Goal: Transaction & Acquisition: Purchase product/service

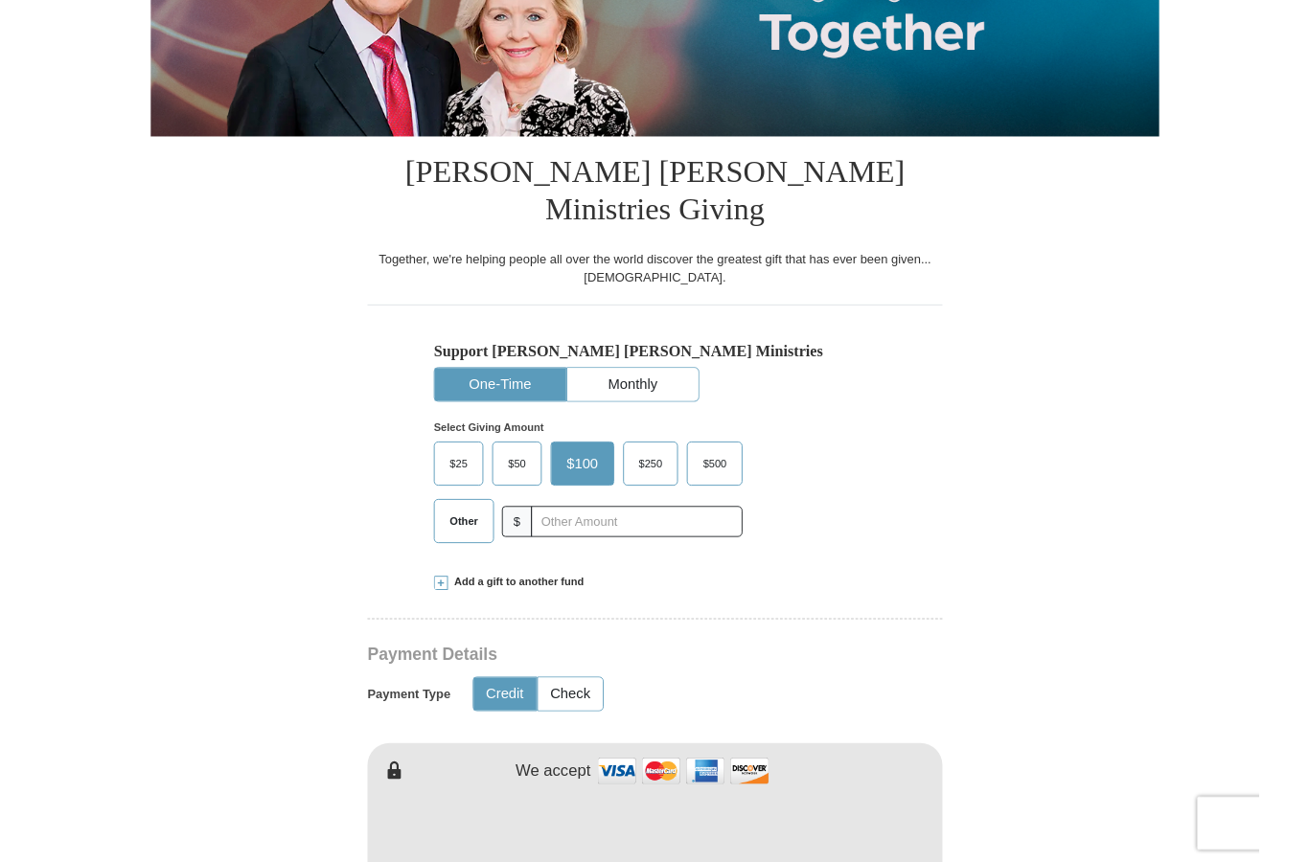
scroll to position [364, 0]
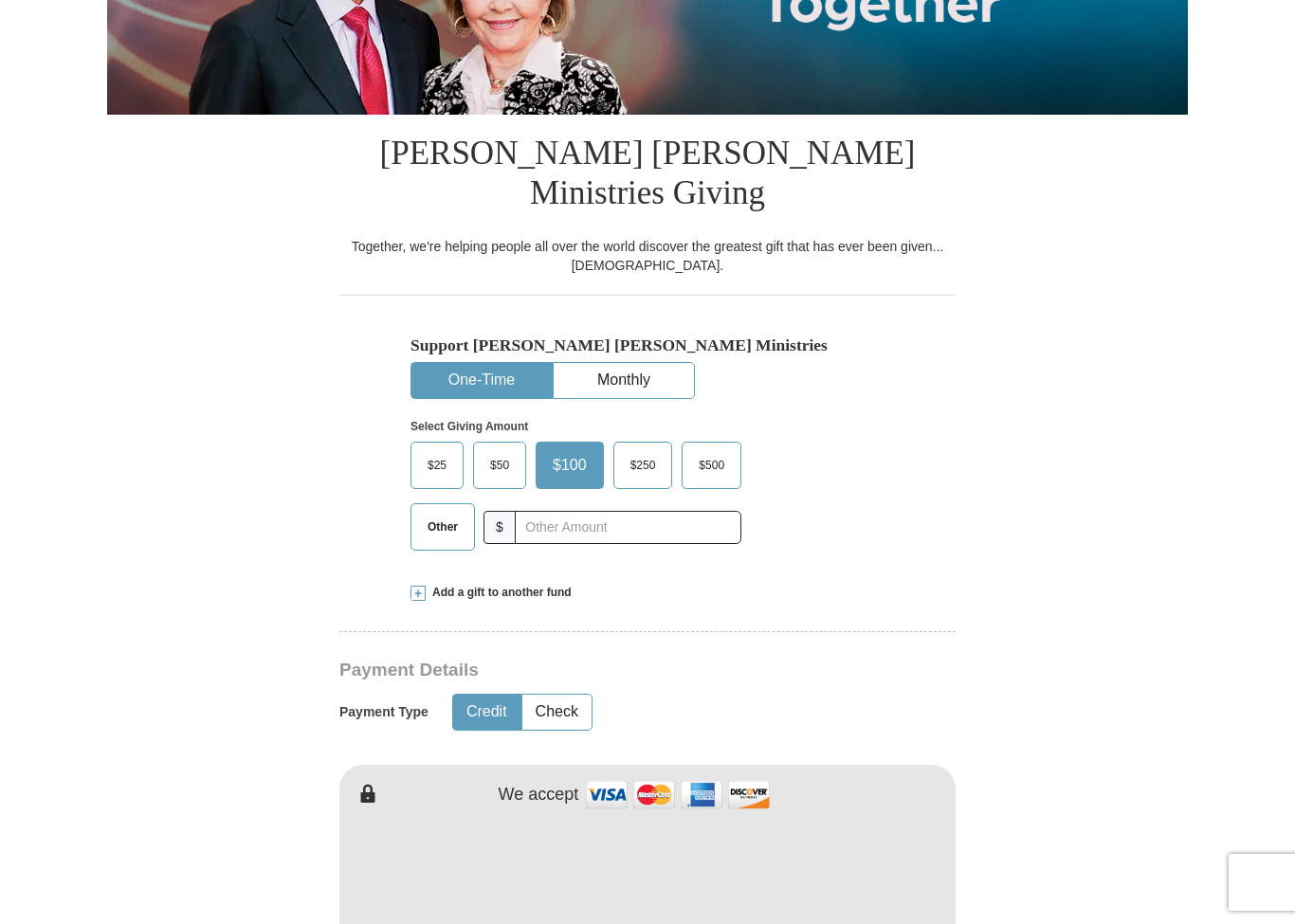
click at [448, 512] on span "Other" at bounding box center [443, 526] width 49 height 29
click at [0, 0] on input "Other" at bounding box center [0, 0] width 0 height 0
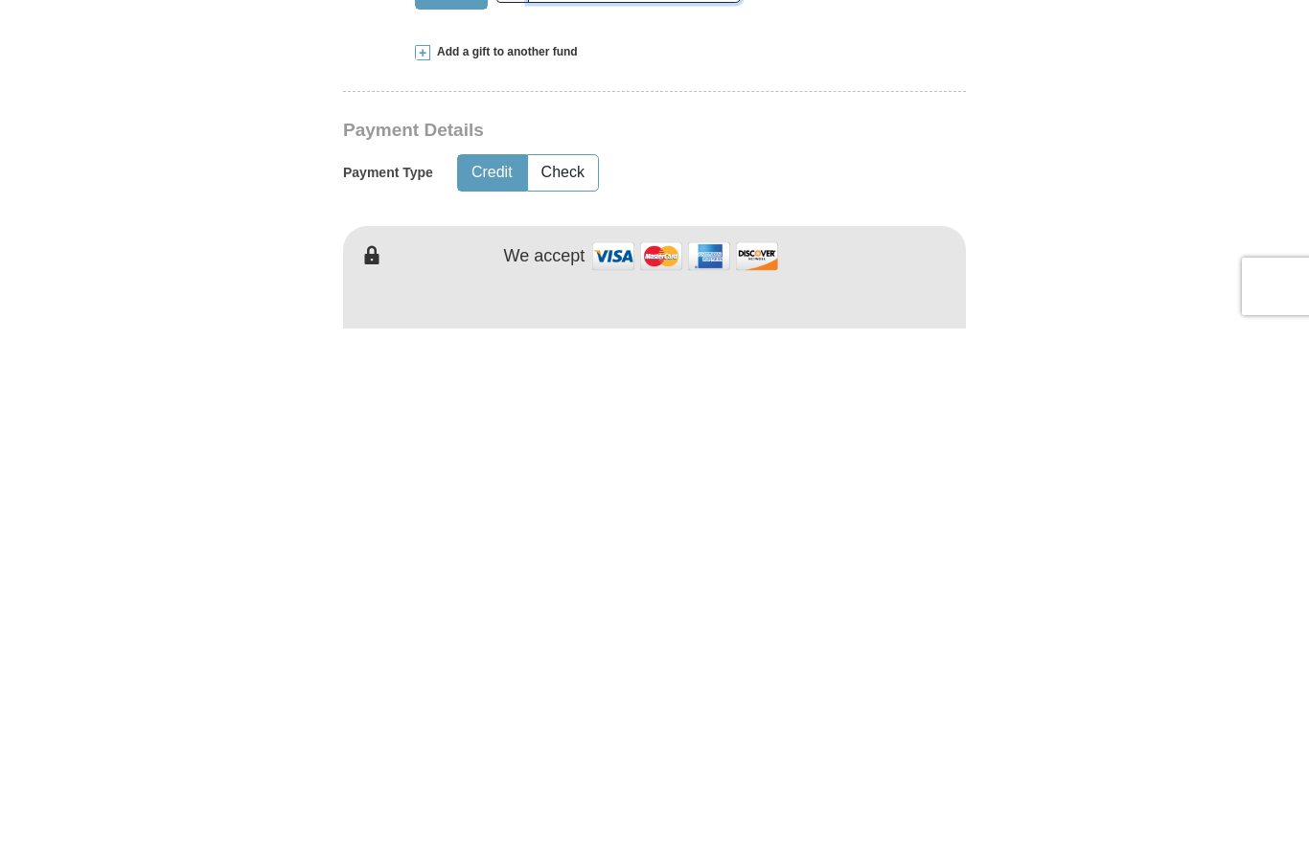
scroll to position [383, 0]
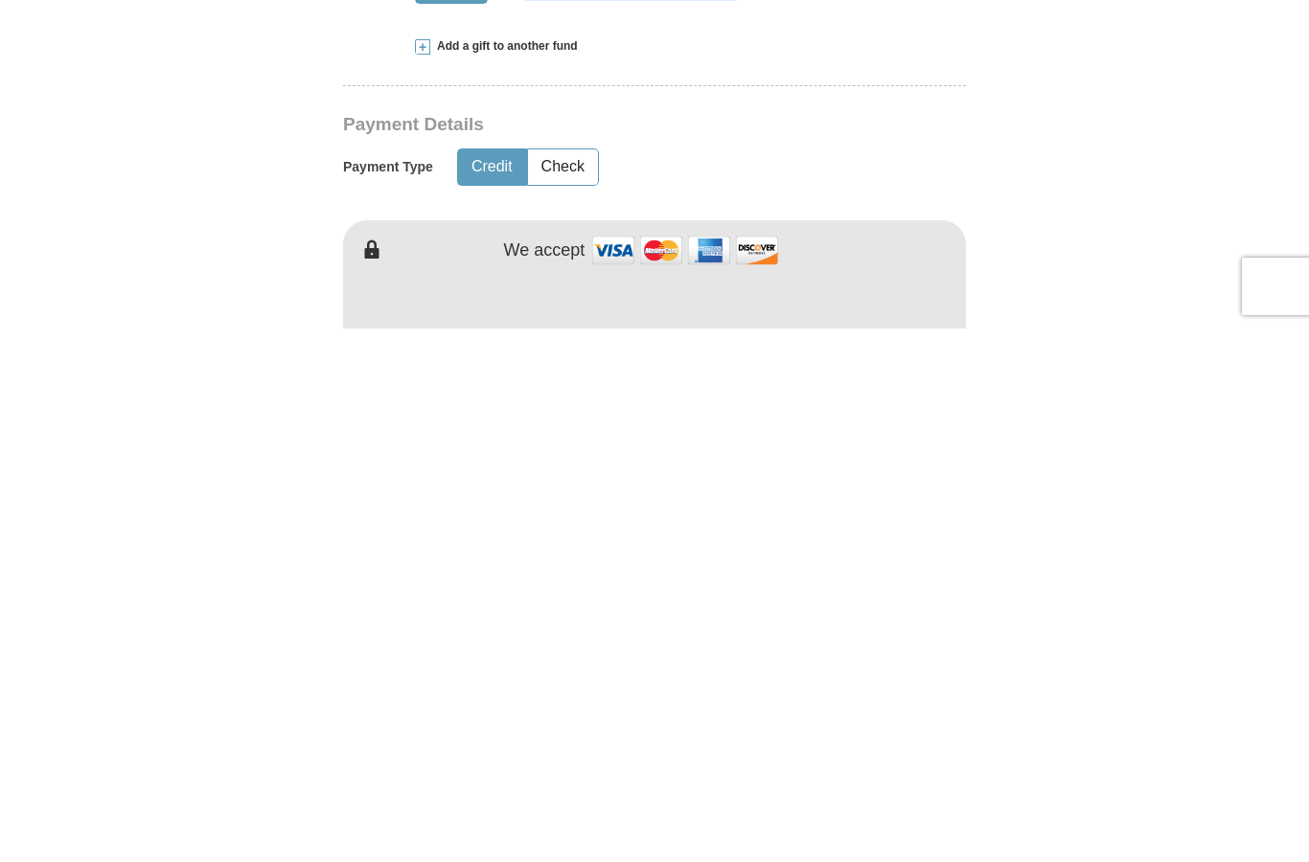
type input "75.00"
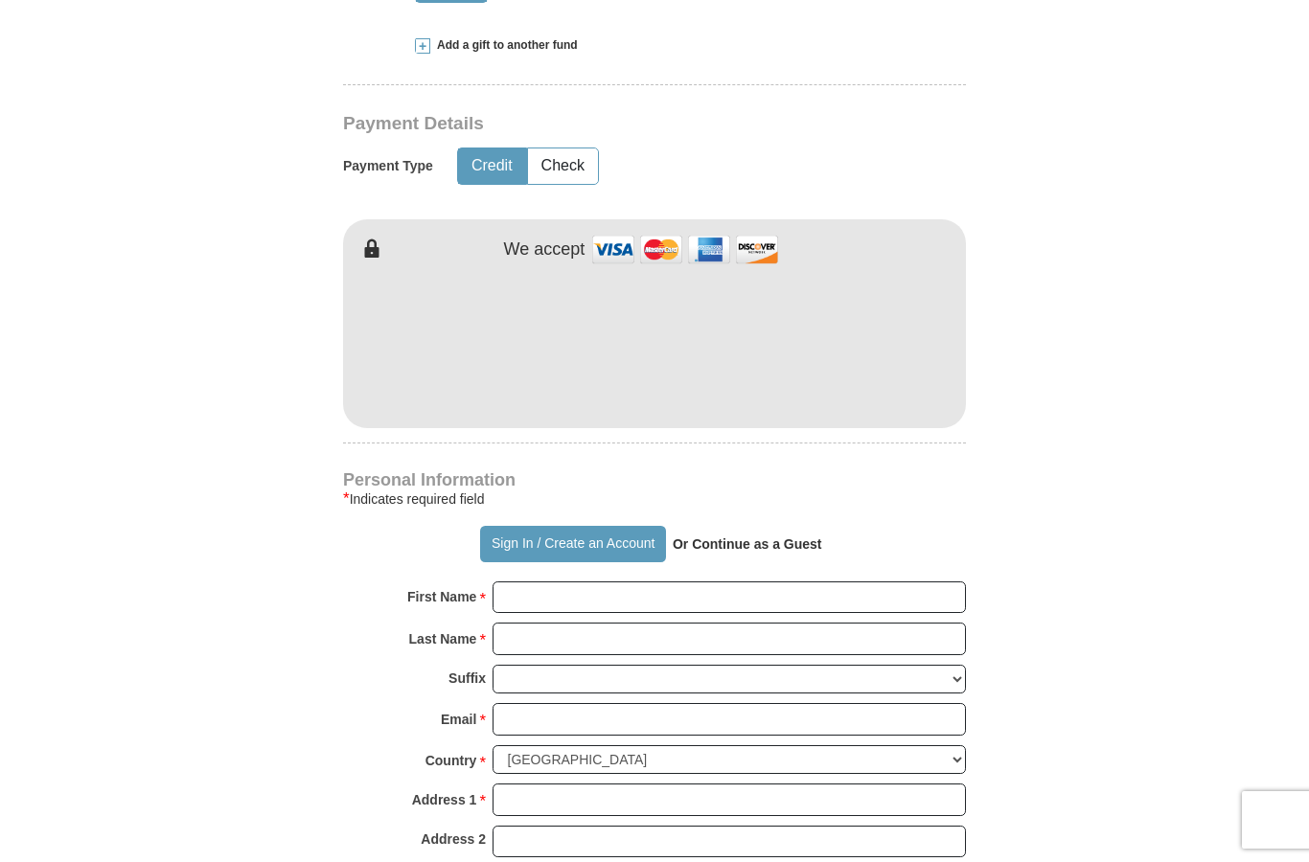
scroll to position [917, 0]
click at [602, 583] on input "First Name *" at bounding box center [728, 599] width 473 height 33
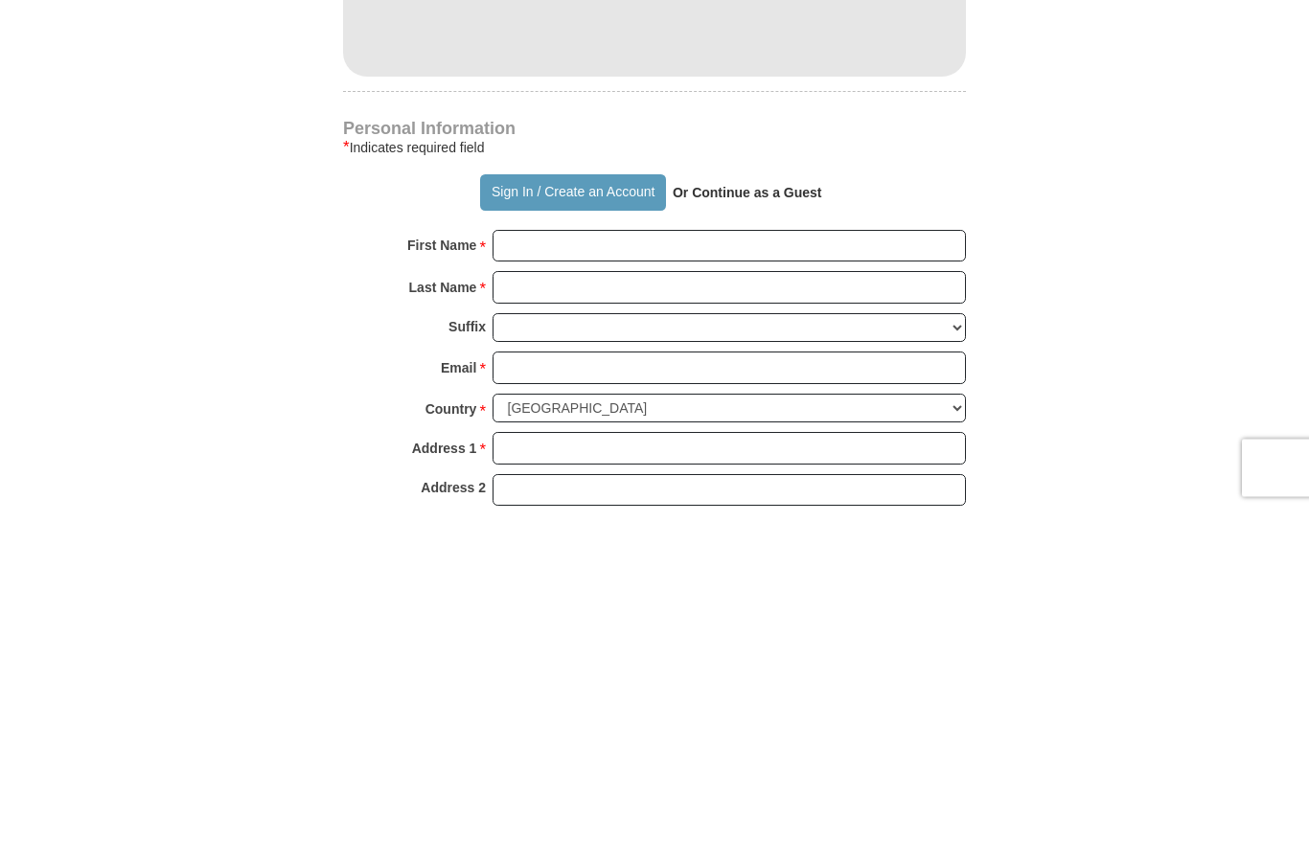
click at [814, 537] on strong "Or Continue as a Guest" at bounding box center [747, 544] width 149 height 15
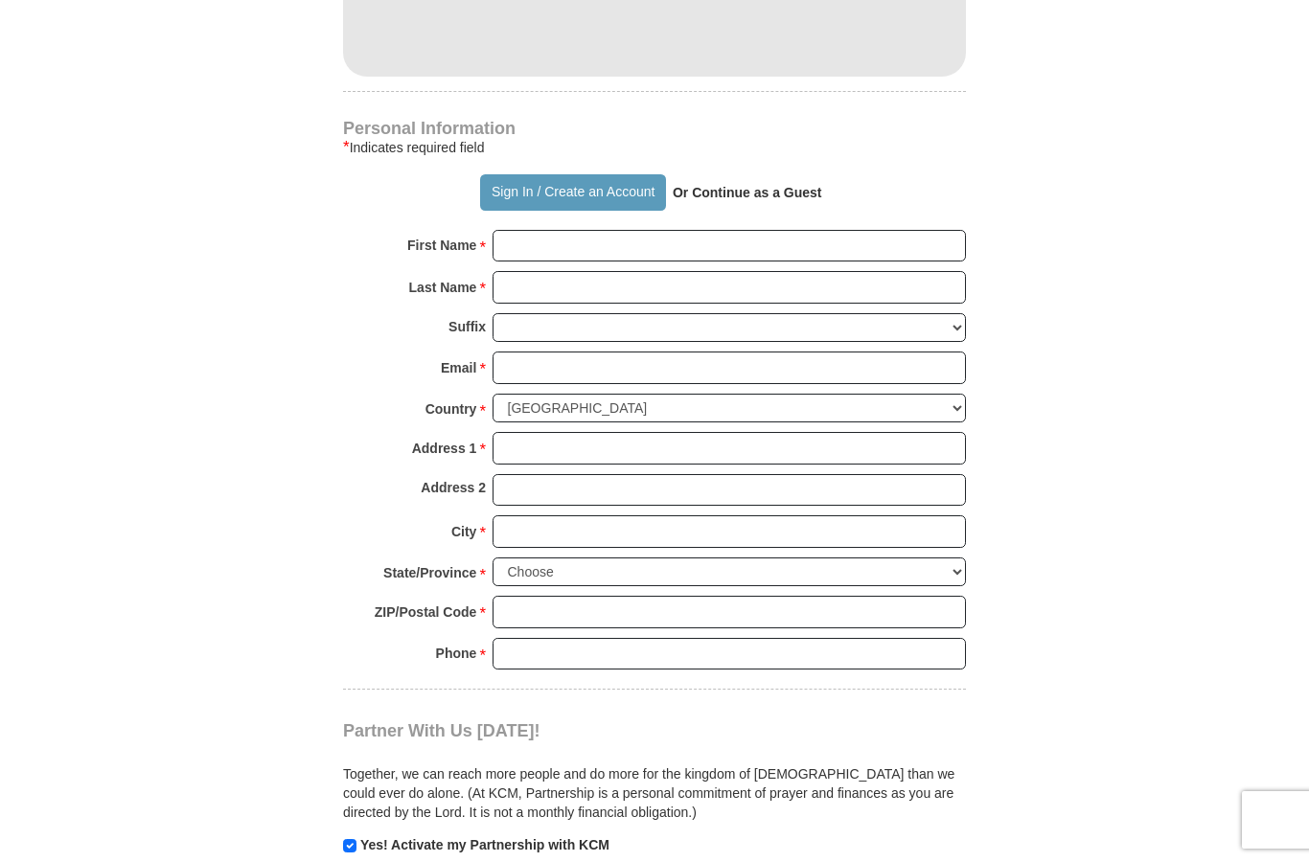
click at [545, 174] on button "Sign In / Create an Account" at bounding box center [572, 192] width 185 height 36
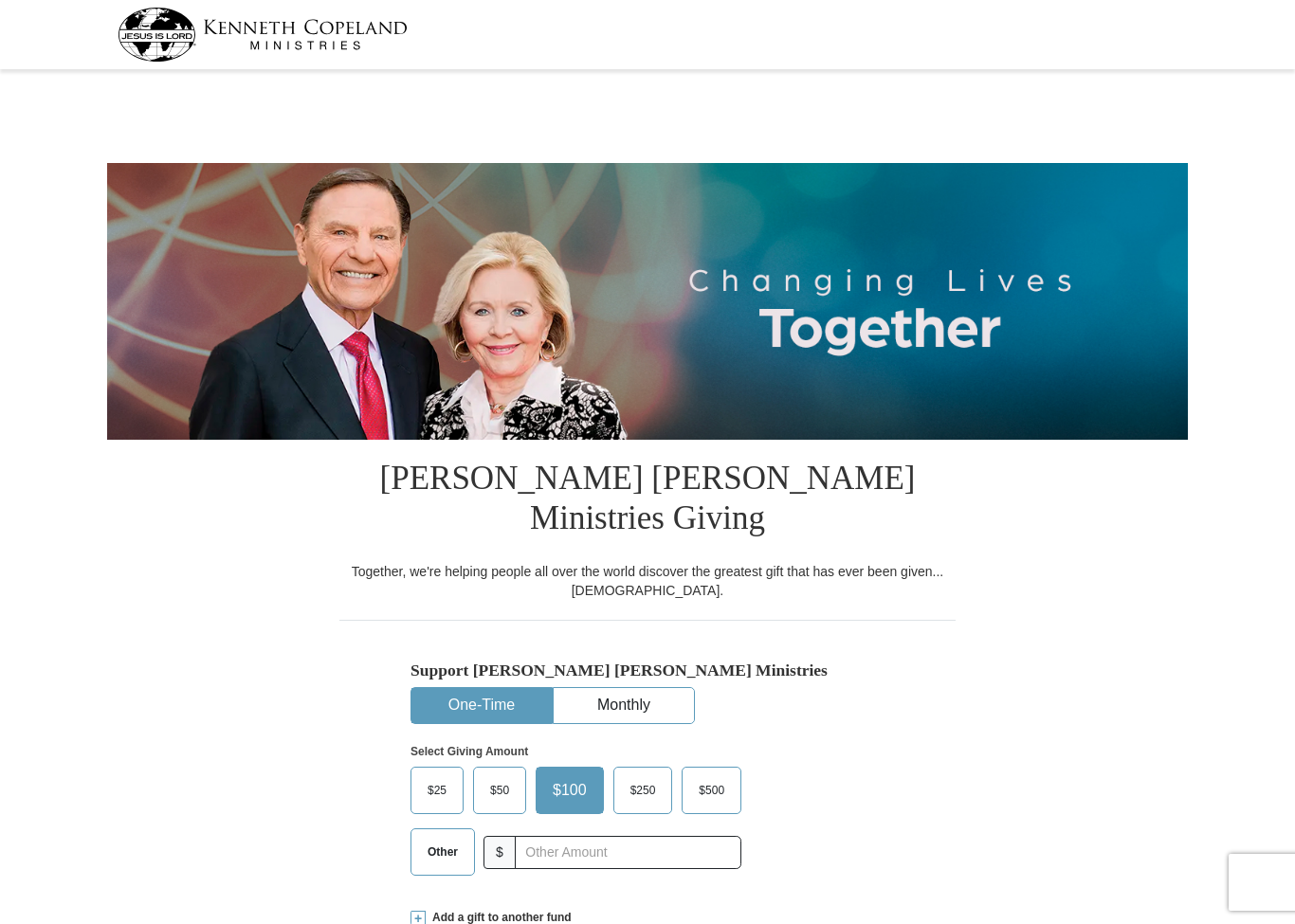
select select "VT"
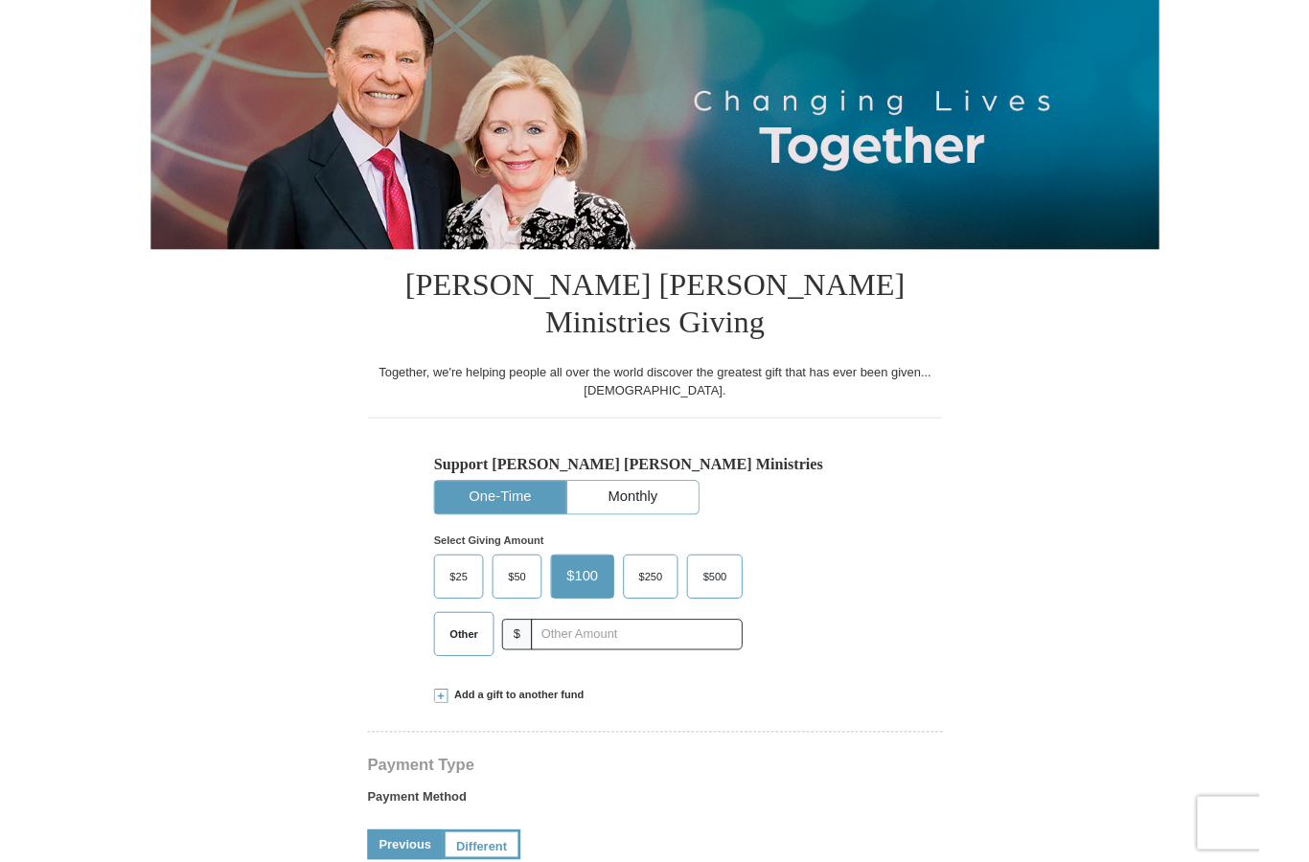
scroll to position [191, 0]
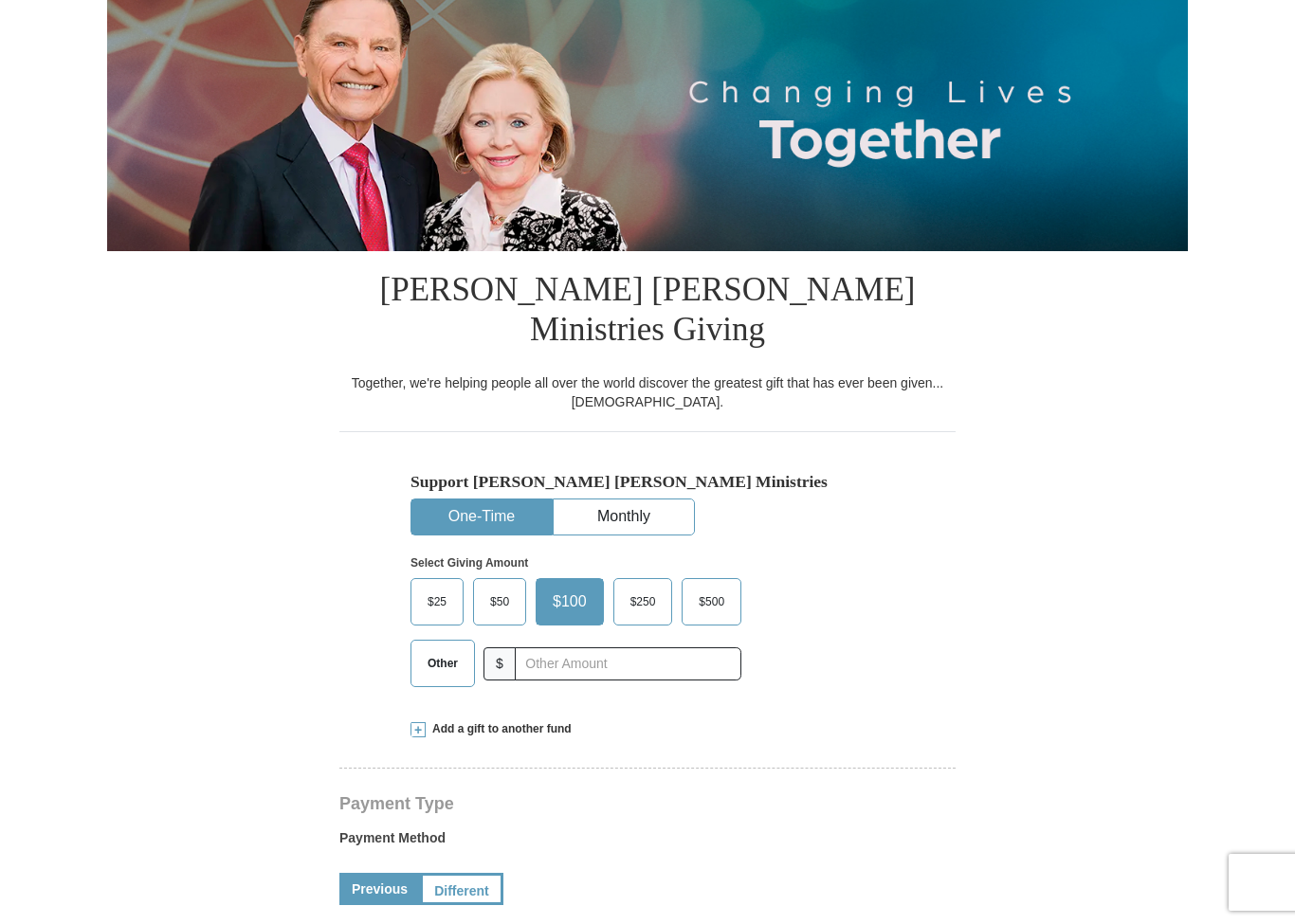
click at [456, 649] on span "Other" at bounding box center [443, 663] width 49 height 29
click at [0, 0] on input "Other" at bounding box center [0, 0] width 0 height 0
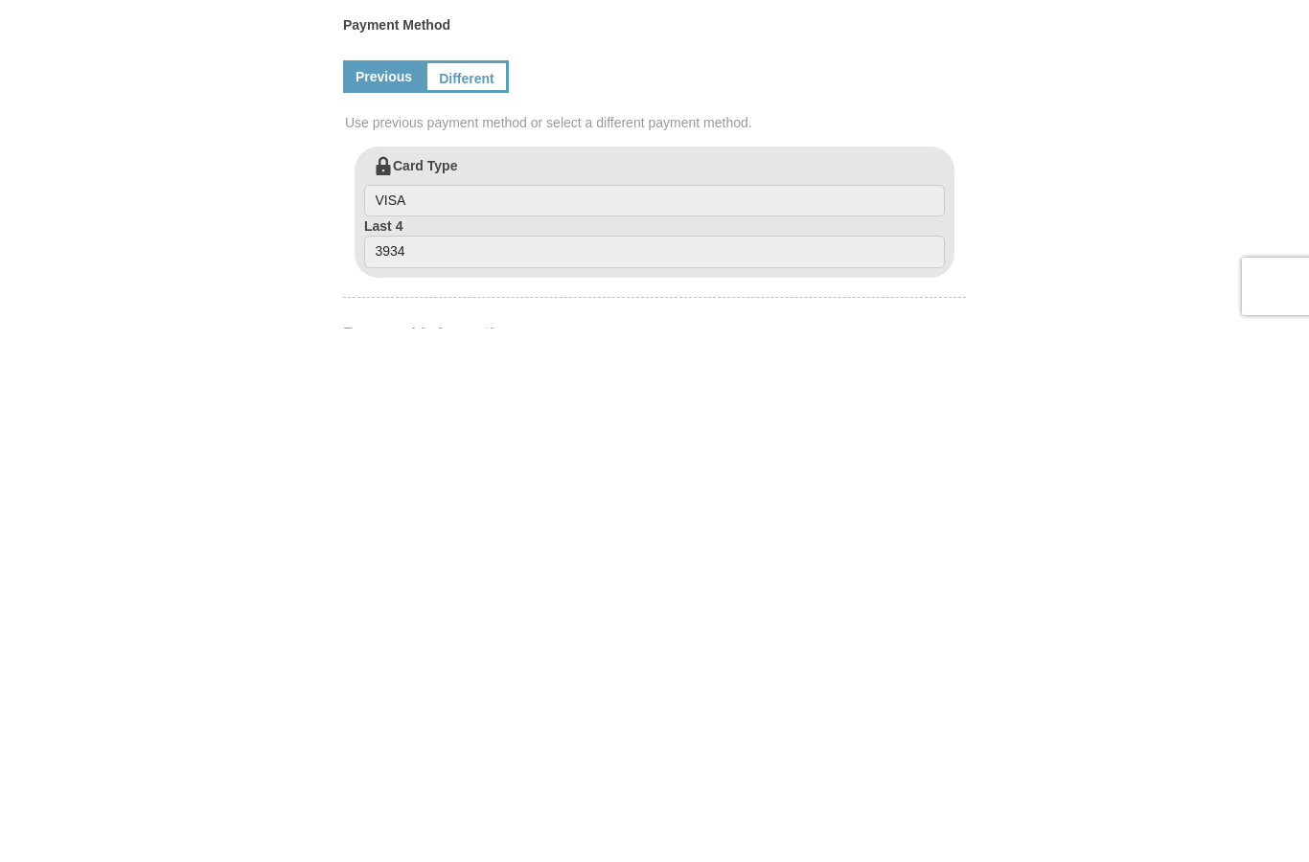
scroll to position [537, 0]
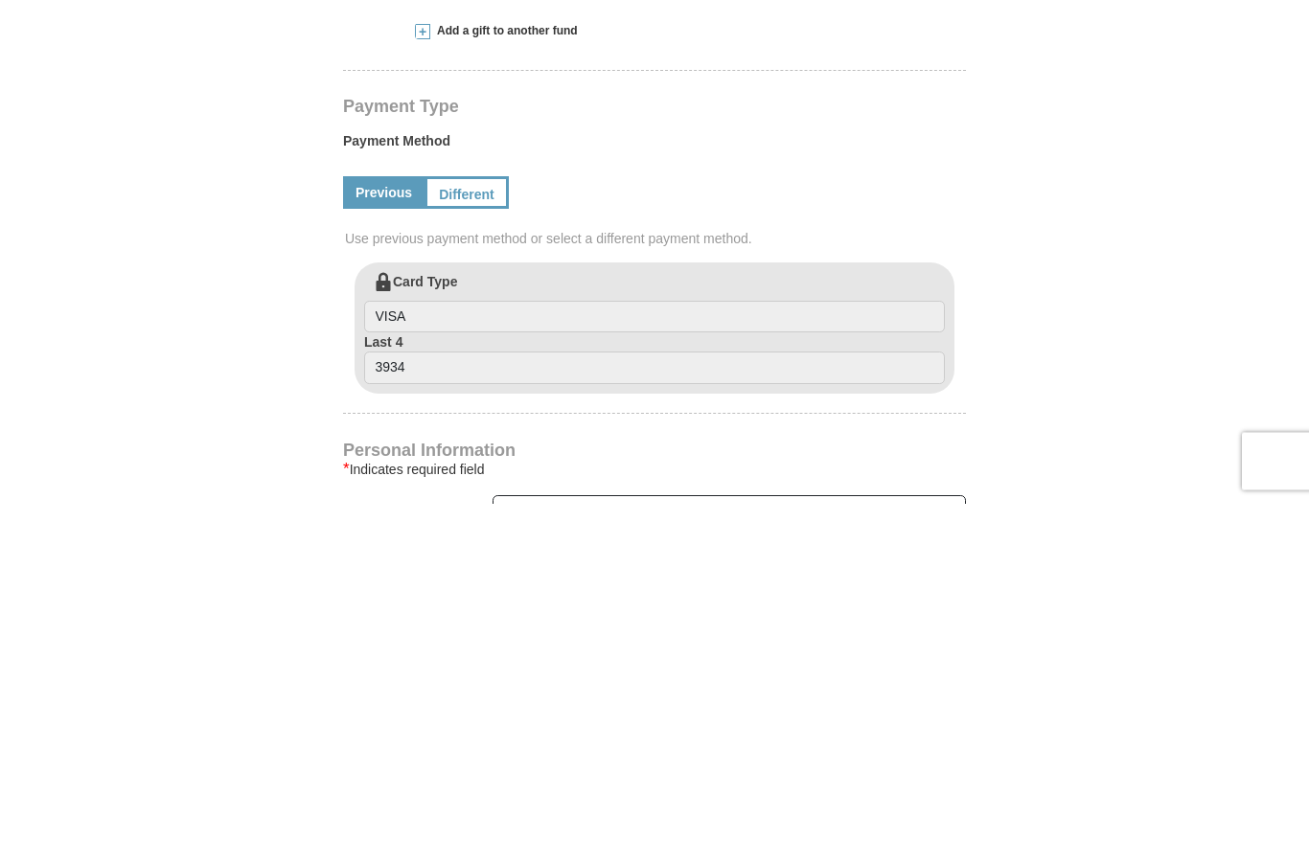
type input "75.00"
click at [569, 660] on input "VISA" at bounding box center [654, 676] width 581 height 33
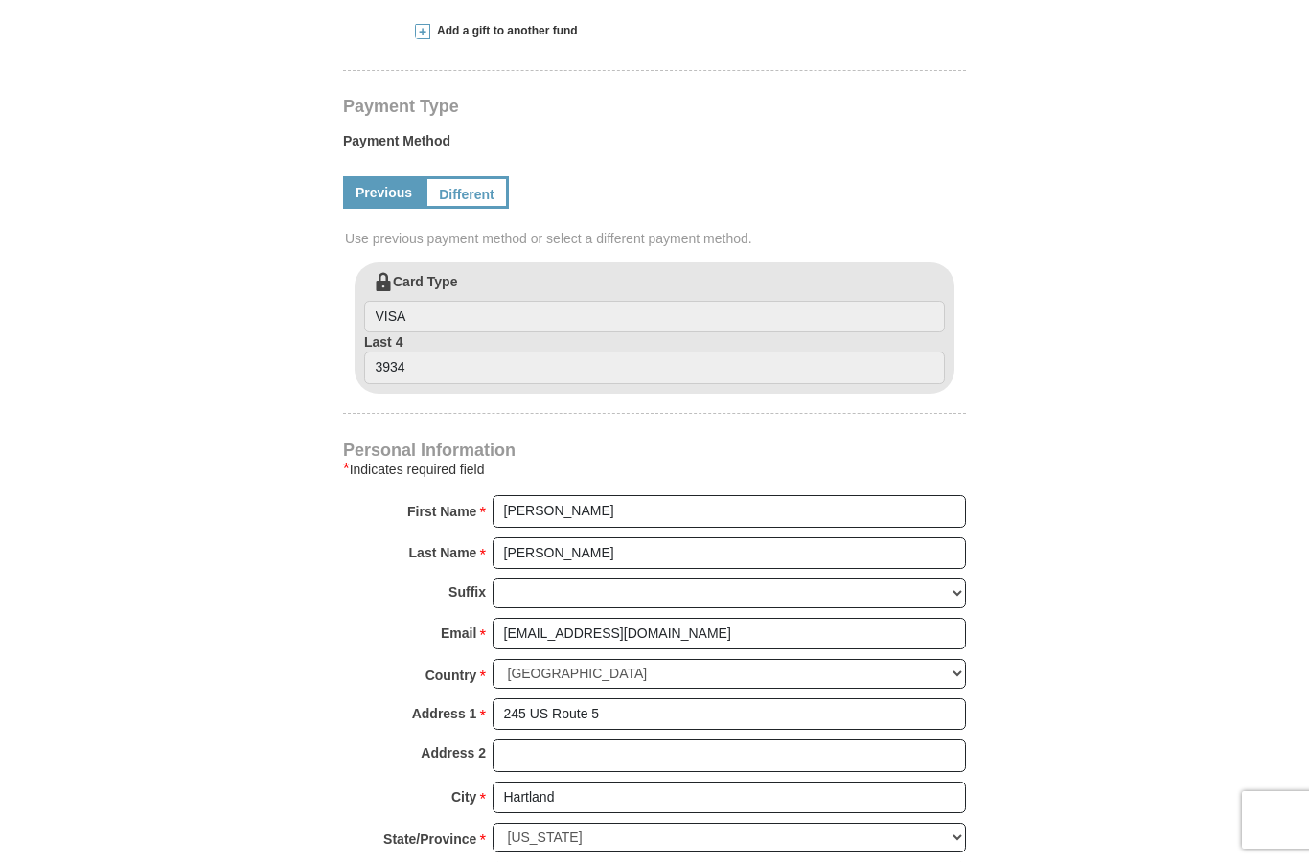
click at [472, 176] on link "Different" at bounding box center [466, 192] width 84 height 33
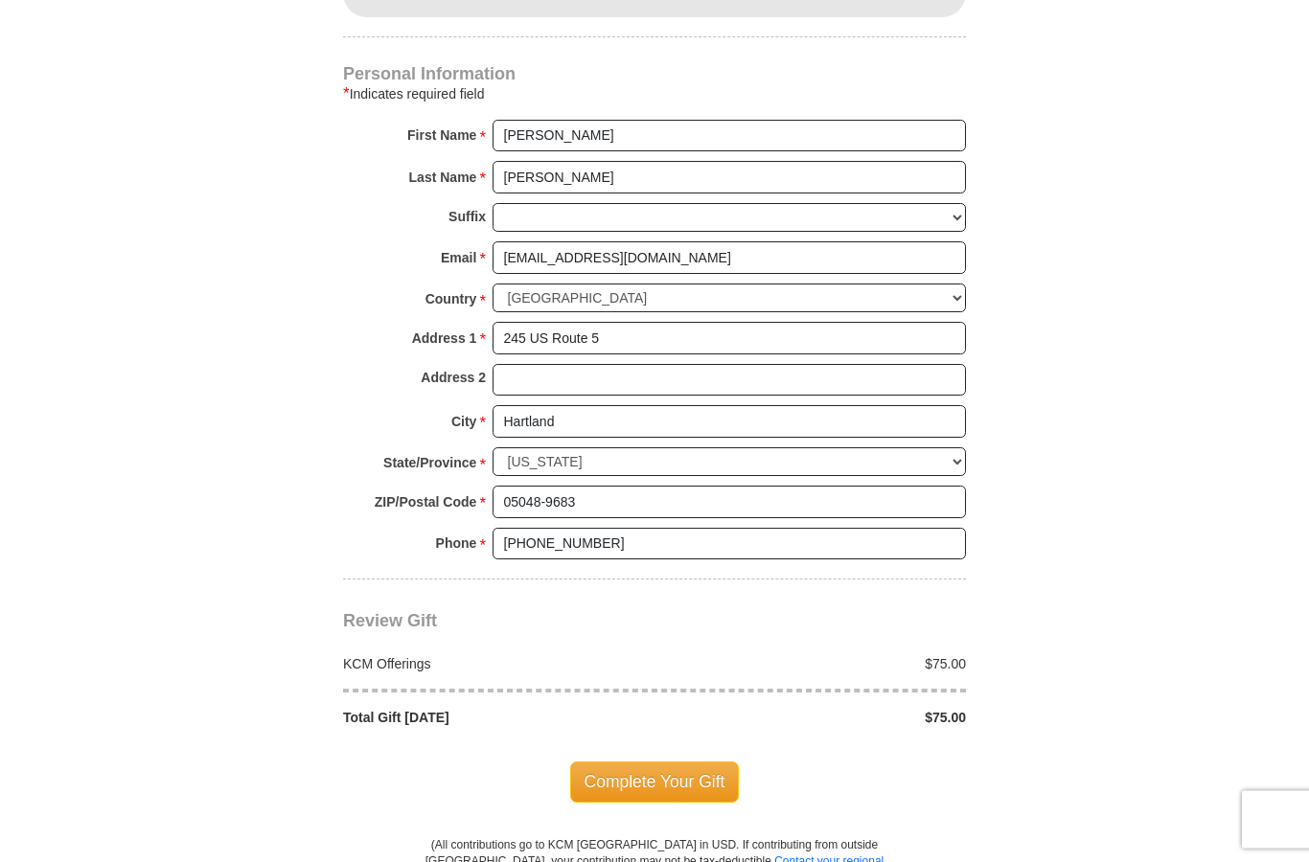
scroll to position [1466, 0]
click at [681, 762] on span "Complete Your Gift" at bounding box center [655, 782] width 170 height 40
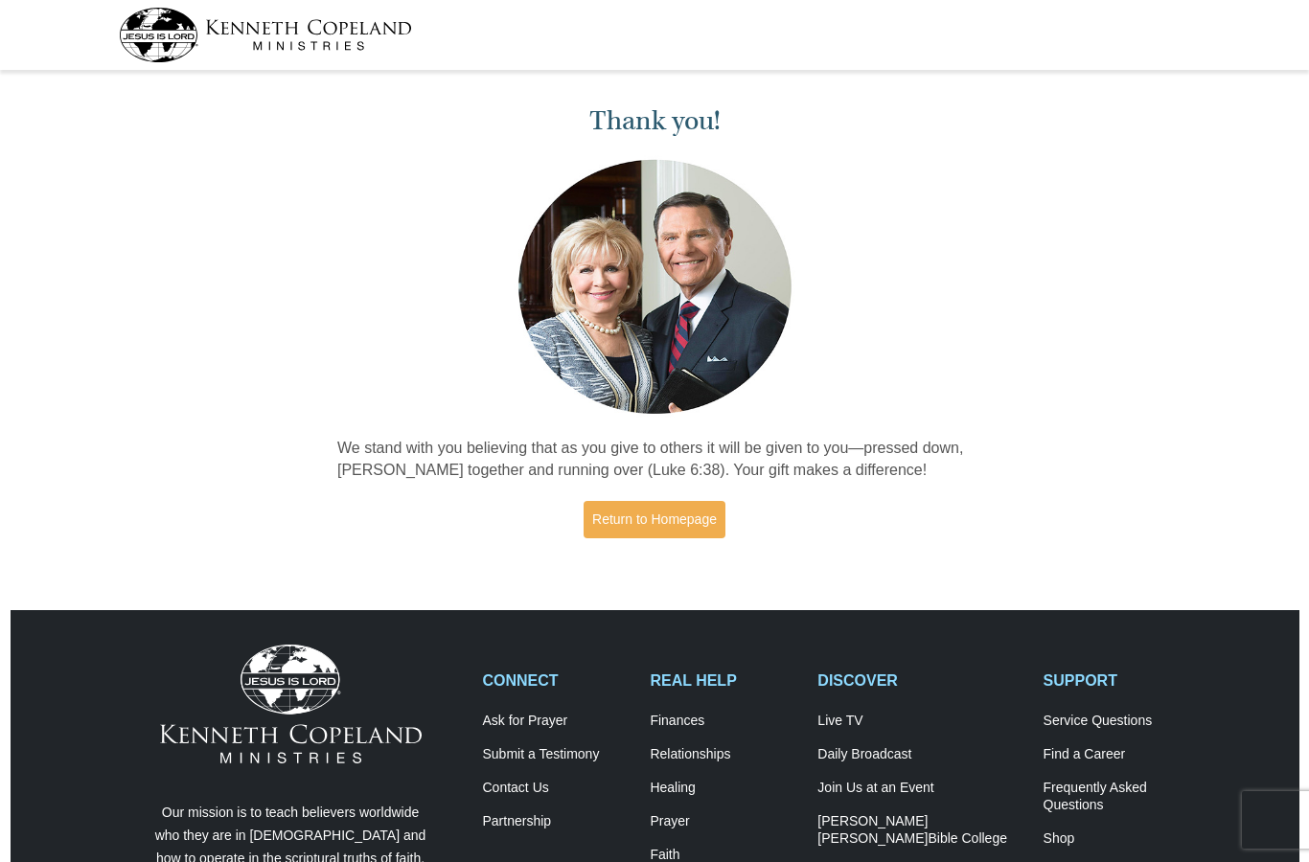
click at [664, 531] on link "Return to Homepage" at bounding box center [654, 519] width 142 height 37
